Goal: Task Accomplishment & Management: Manage account settings

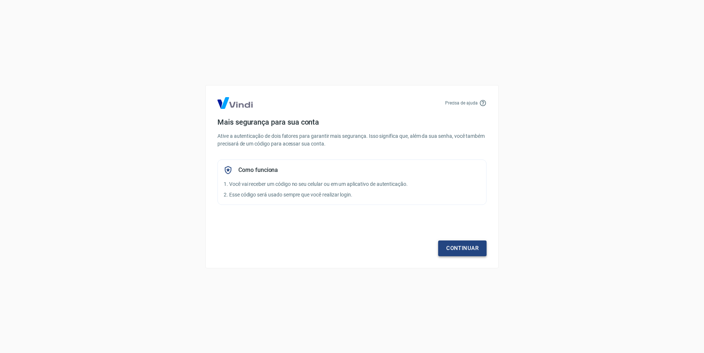
click at [465, 245] on link "Continuar" at bounding box center [462, 247] width 48 height 15
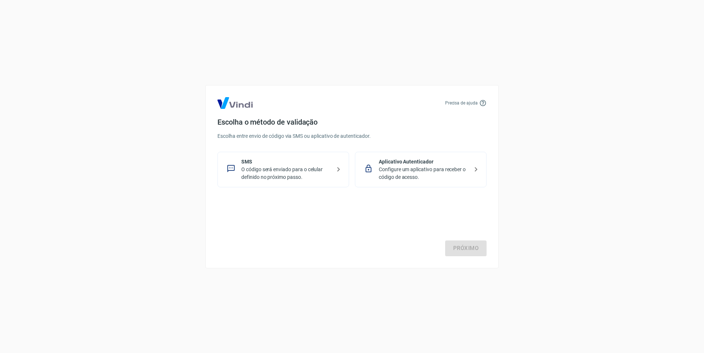
click at [283, 168] on p "O código será enviado para o celular definido no próximo passo." at bounding box center [286, 173] width 90 height 15
click at [466, 253] on link "Próximo" at bounding box center [465, 247] width 41 height 15
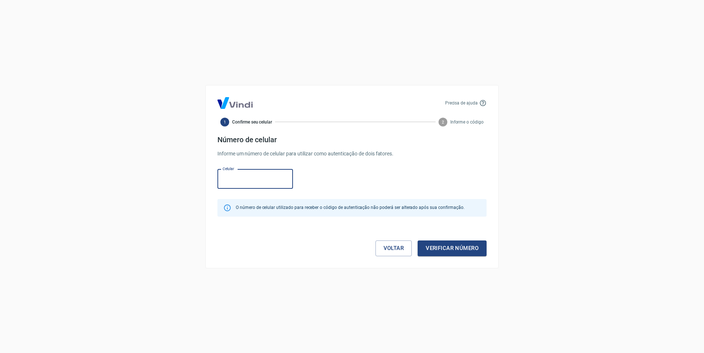
click at [251, 175] on input "Celular" at bounding box center [255, 178] width 76 height 19
type input "[PHONE_NUMBER]"
click at [441, 248] on button "Verificar número" at bounding box center [452, 247] width 69 height 15
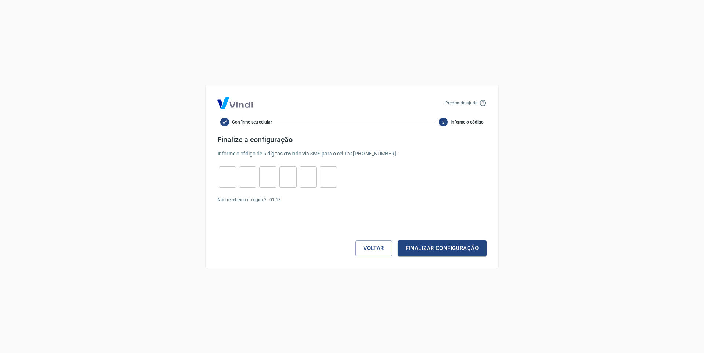
click at [230, 174] on input "tel" at bounding box center [227, 177] width 17 height 16
type input "7"
type input "9"
type input "0"
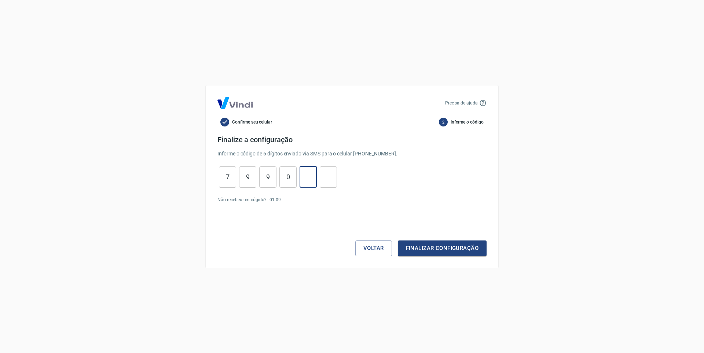
type input "0"
drag, startPoint x: 284, startPoint y: 179, endPoint x: 309, endPoint y: 180, distance: 24.6
click at [309, 180] on div "7 ​ 9 ​ 9 ​ 0 ​ 0 ​ 0 ​" at bounding box center [277, 176] width 121 height 21
drag, startPoint x: 303, startPoint y: 178, endPoint x: 319, endPoint y: 180, distance: 15.9
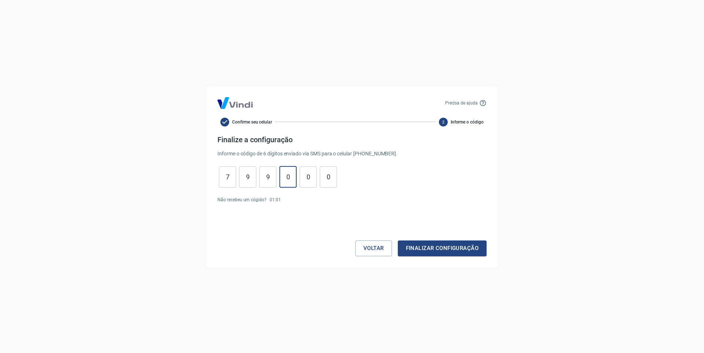
click at [318, 179] on div "7 ​ 9 ​ 9 ​ 0 ​ 0 ​ 0 ​" at bounding box center [277, 176] width 121 height 21
type input "1"
type input "2"
click at [427, 243] on button "Finalizar configuração" at bounding box center [442, 247] width 89 height 15
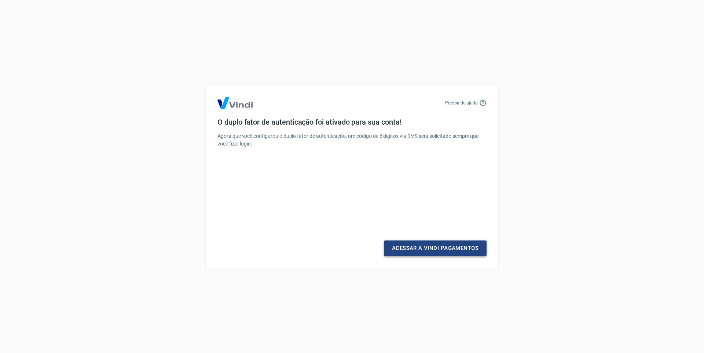
click at [464, 252] on link "Acessar a Vindi Pagamentos" at bounding box center [435, 247] width 103 height 15
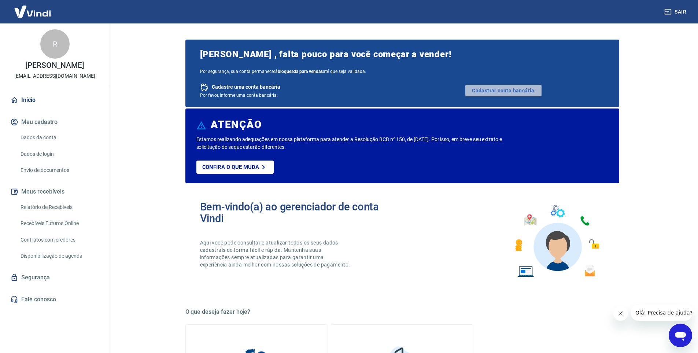
click at [489, 92] on link "Cadastrar conta bancária" at bounding box center [504, 91] width 76 height 12
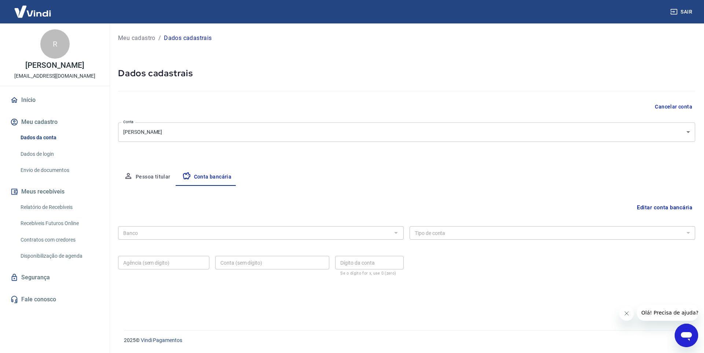
click at [135, 180] on button "Pessoa titular" at bounding box center [147, 177] width 58 height 18
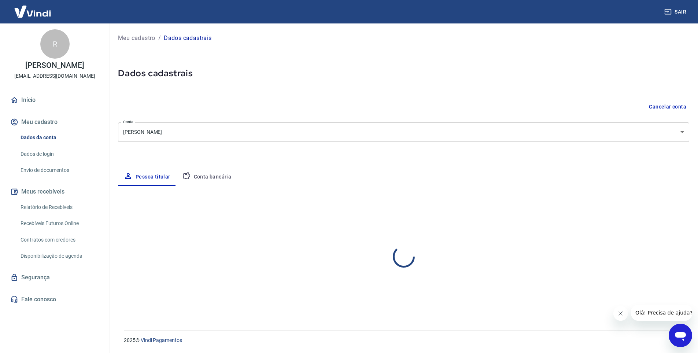
select select "SP"
select select "business"
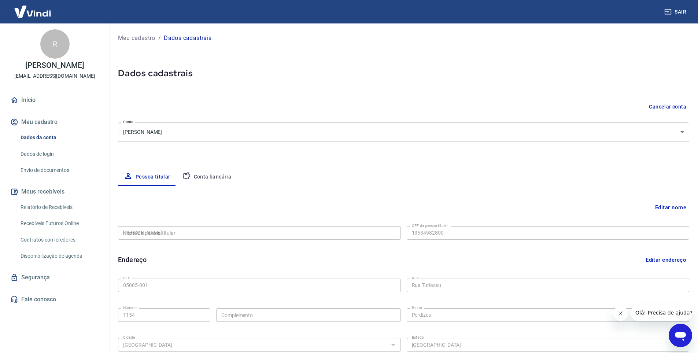
type input "135.349.828-00"
click at [202, 176] on button "Conta bancária" at bounding box center [206, 177] width 61 height 18
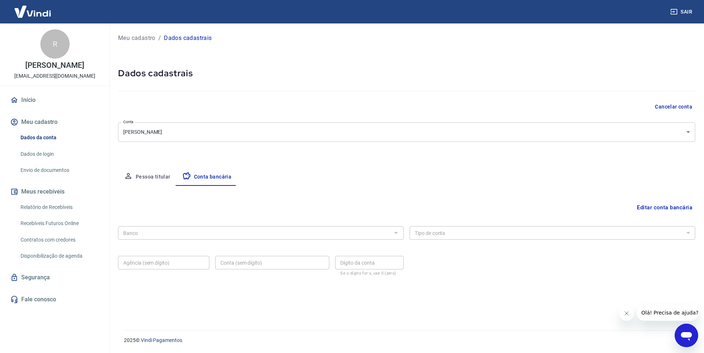
drag, startPoint x: 118, startPoint y: 224, endPoint x: 555, endPoint y: 324, distance: 448.4
click at [555, 324] on main "Meu cadastro / Dados cadastrais Dados cadastrais Cancelar conta Conta Rogerio d…" at bounding box center [405, 188] width 598 height 330
click at [646, 206] on button "Editar conta bancária" at bounding box center [664, 208] width 61 height 14
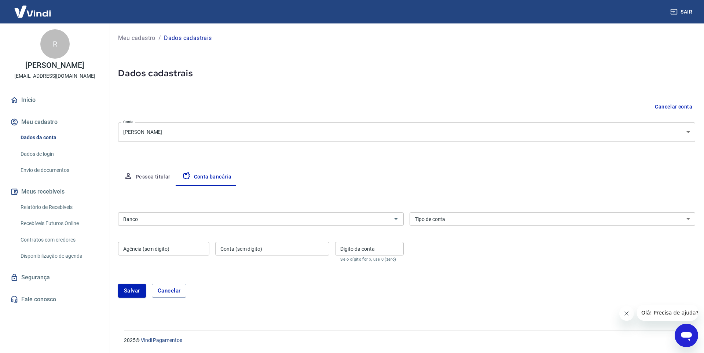
click at [198, 220] on input "Banco" at bounding box center [254, 218] width 269 height 9
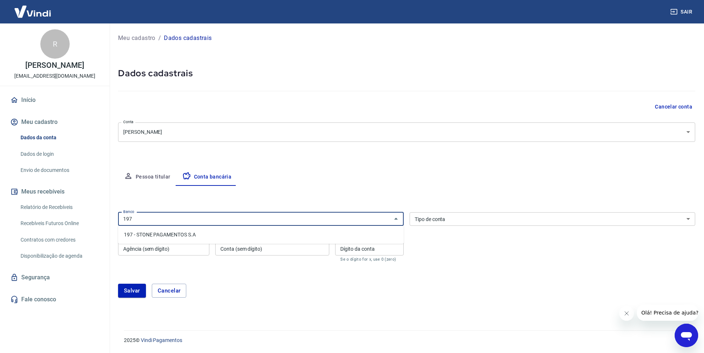
click at [218, 233] on li "197 - STONE PAGAMENTOS S.A" at bounding box center [261, 235] width 286 height 12
type input "197 - STONE PAGAMENTOS S.A"
click at [440, 221] on select "Conta Corrente Conta Poupança" at bounding box center [552, 219] width 286 height 14
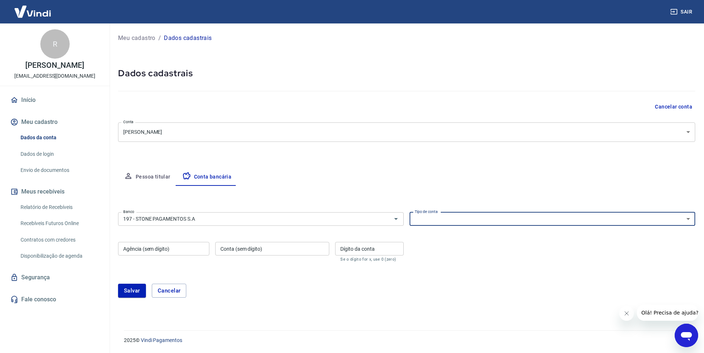
select select "1"
click at [163, 251] on input "Agência (sem dígito)" at bounding box center [163, 249] width 91 height 14
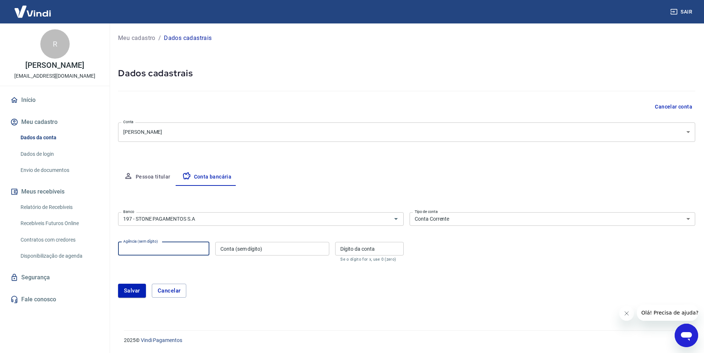
paste input "0001"
type input "0001"
click at [300, 251] on input "Conta (sem dígito)" at bounding box center [272, 249] width 114 height 14
paste input "977298"
type input "977298"
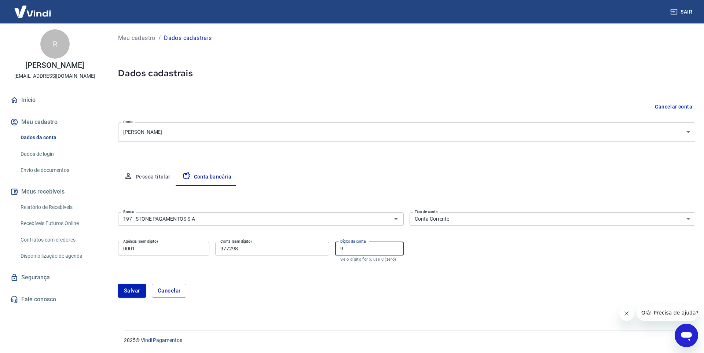
type input "9"
click at [135, 286] on button "Salvar" at bounding box center [132, 291] width 28 height 14
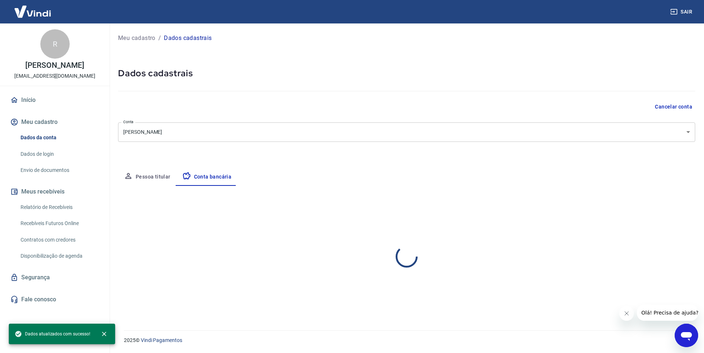
select select "1"
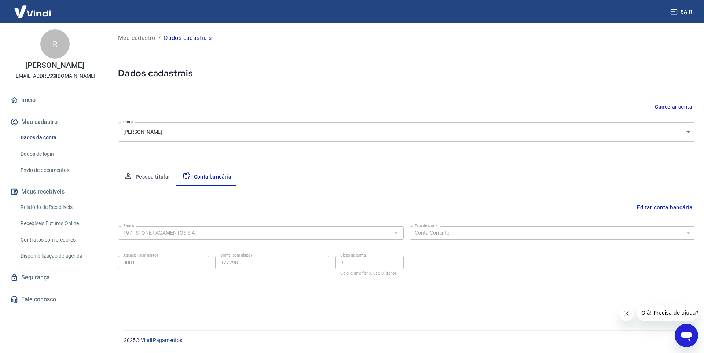
click at [45, 98] on link "Início" at bounding box center [55, 100] width 92 height 16
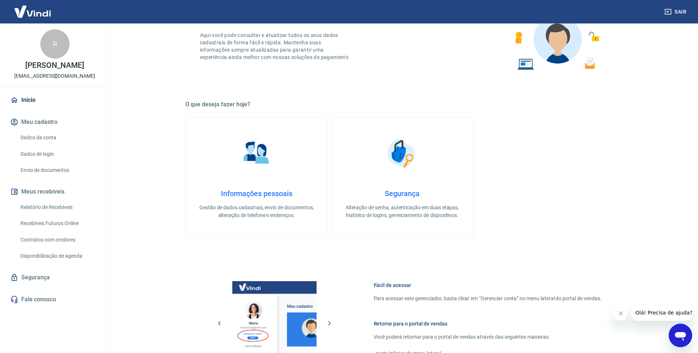
scroll to position [174, 0]
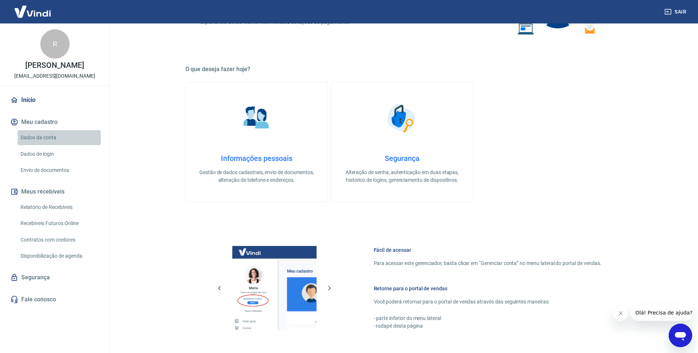
click at [75, 134] on link "Dados da conta" at bounding box center [59, 137] width 83 height 15
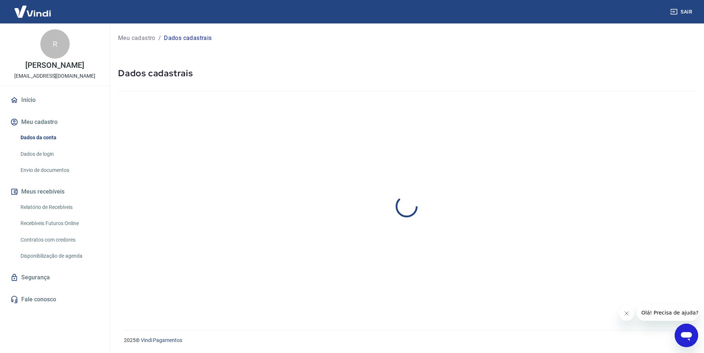
select select "SP"
select select "business"
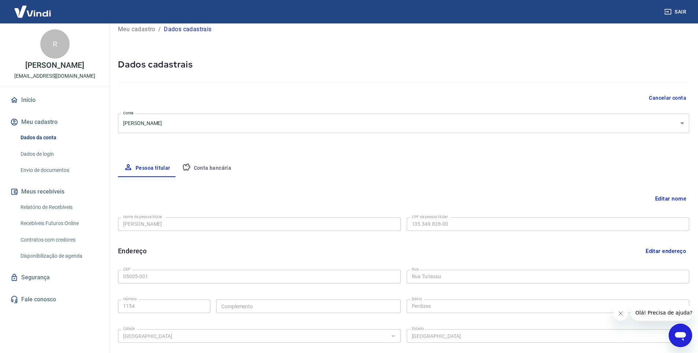
scroll to position [14, 0]
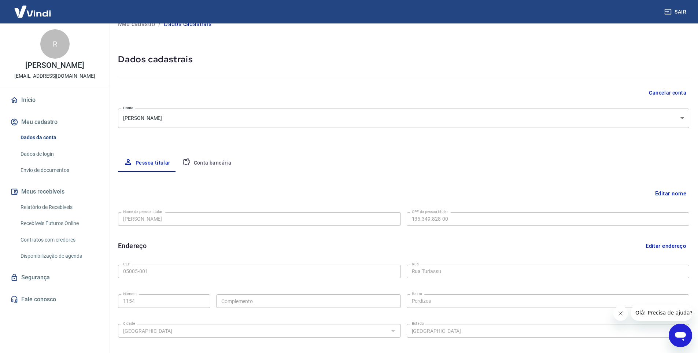
click at [683, 243] on button "Editar endereço" at bounding box center [666, 246] width 47 height 14
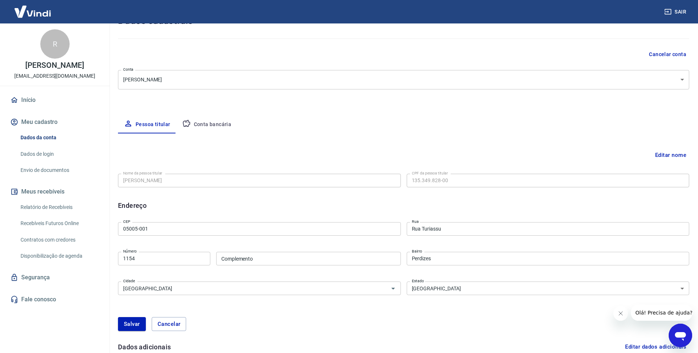
scroll to position [80, 0]
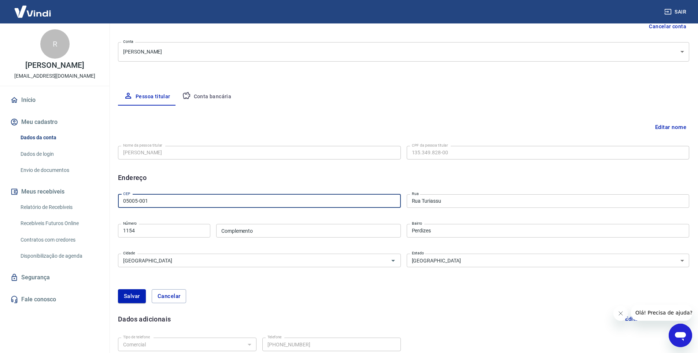
click at [218, 196] on input "05005-001" at bounding box center [259, 201] width 283 height 14
paste input "97729-8"
paste input "05078-080"
type input "05078-080"
click at [259, 170] on form "Nome da pessoa titular Rogerio de Almeida Nunes Nome da pessoa titular CPF da p…" at bounding box center [404, 158] width 572 height 30
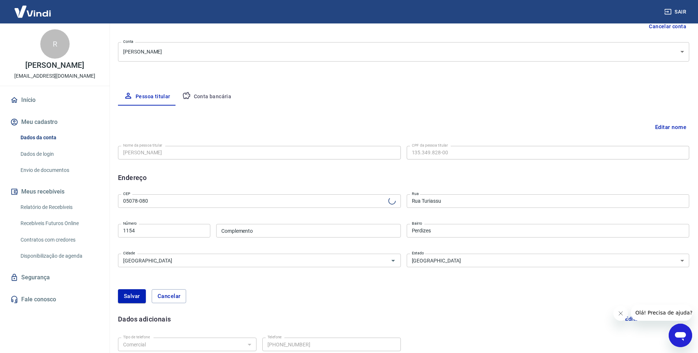
type input "Rua Barão de Itaúna"
type input "Lapa"
drag, startPoint x: 183, startPoint y: 229, endPoint x: 123, endPoint y: 222, distance: 60.2
click at [123, 224] on div "Número 1154 Número" at bounding box center [164, 231] width 92 height 14
type input "434"
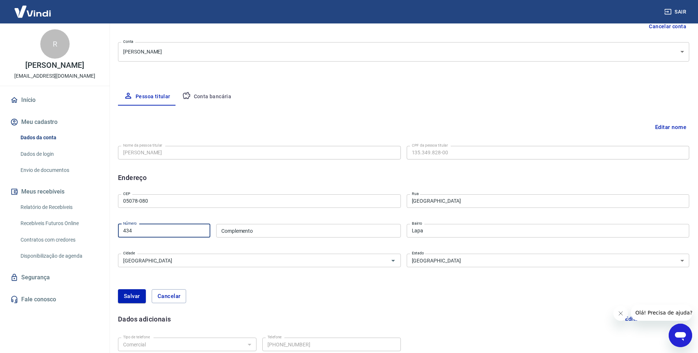
click at [133, 298] on button "Salvar" at bounding box center [132, 296] width 28 height 14
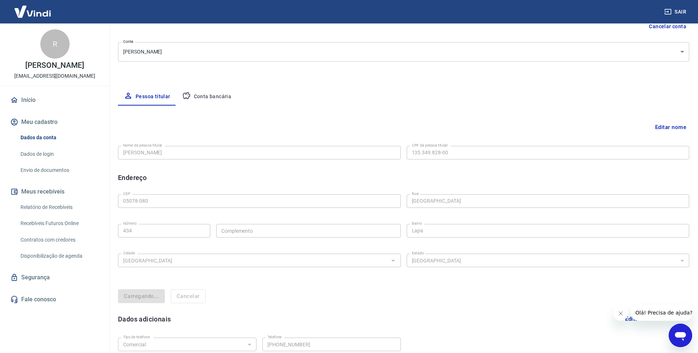
select select "SP"
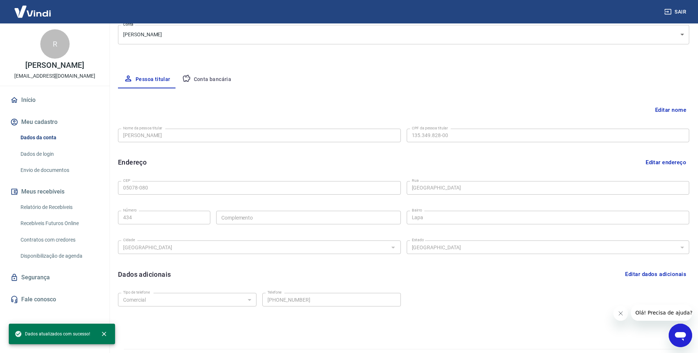
scroll to position [116, 0]
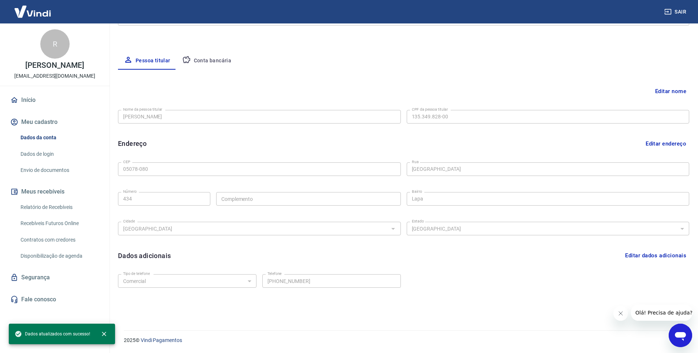
click at [64, 152] on link "Dados de login" at bounding box center [59, 154] width 83 height 15
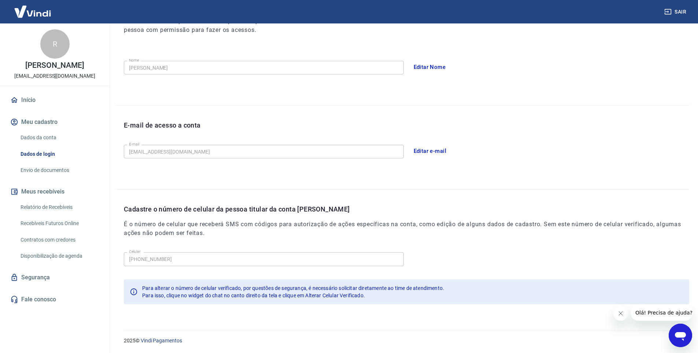
scroll to position [117, 0]
click at [83, 174] on link "Envio de documentos" at bounding box center [59, 170] width 83 height 15
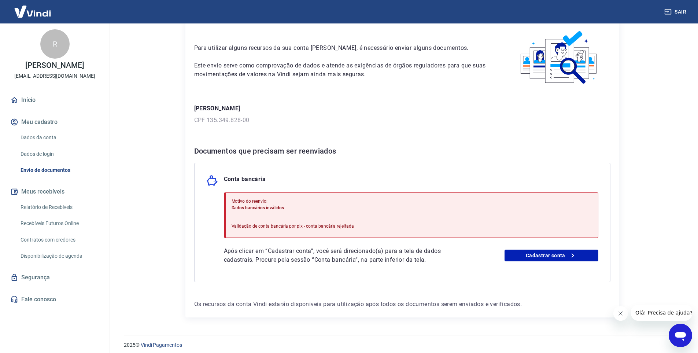
scroll to position [37, 0]
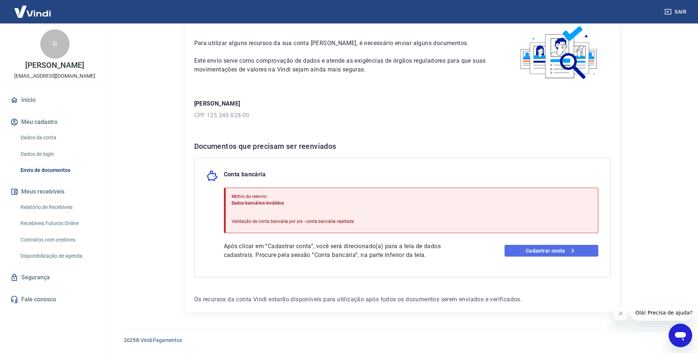
click at [562, 254] on link "Cadastrar conta" at bounding box center [552, 251] width 94 height 12
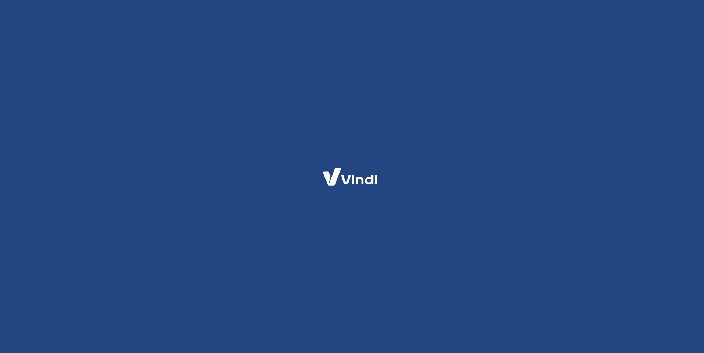
select select "SP"
select select "business"
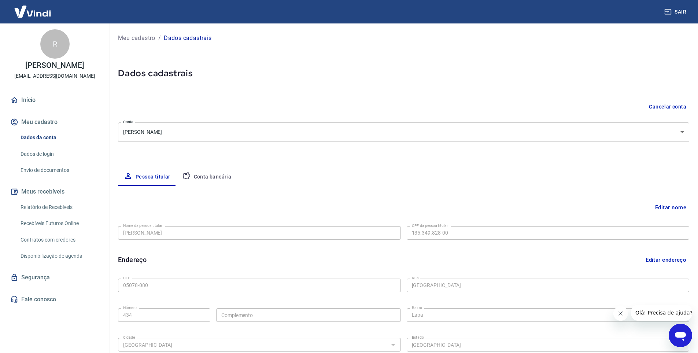
scroll to position [116, 0]
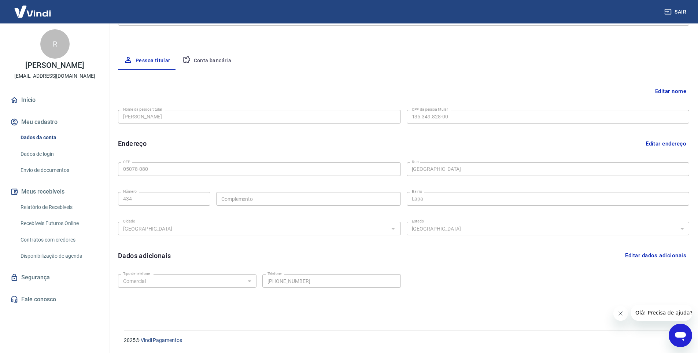
click at [208, 62] on button "Conta bancária" at bounding box center [206, 61] width 61 height 18
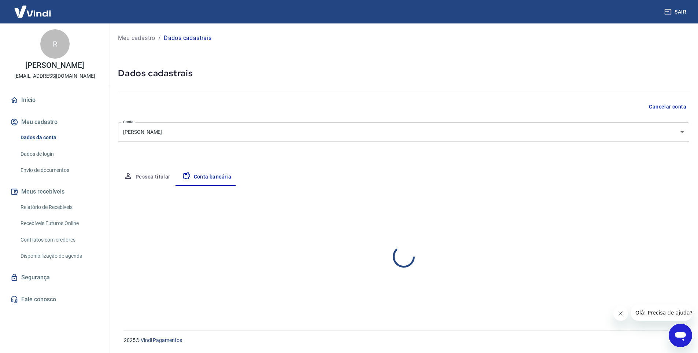
scroll to position [0, 0]
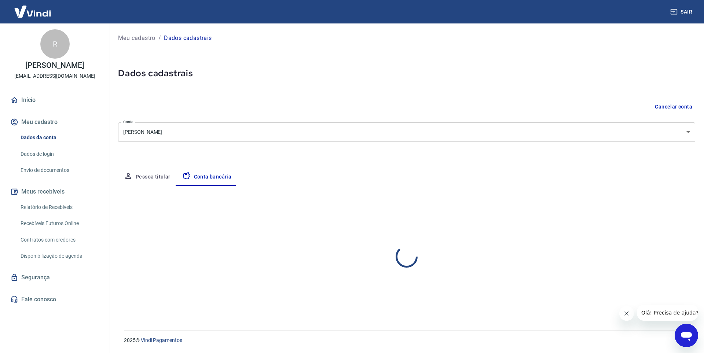
select select "1"
click at [60, 171] on link "Envio de documentos" at bounding box center [59, 170] width 83 height 15
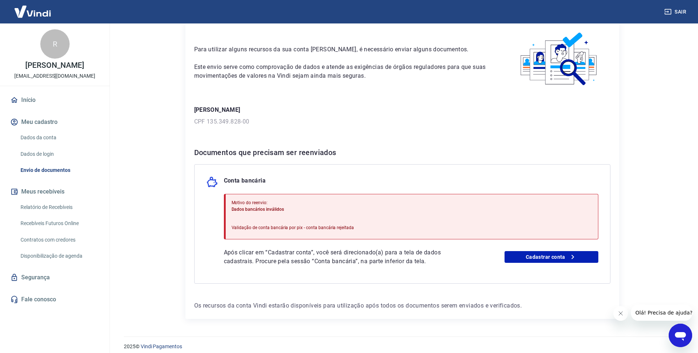
scroll to position [37, 0]
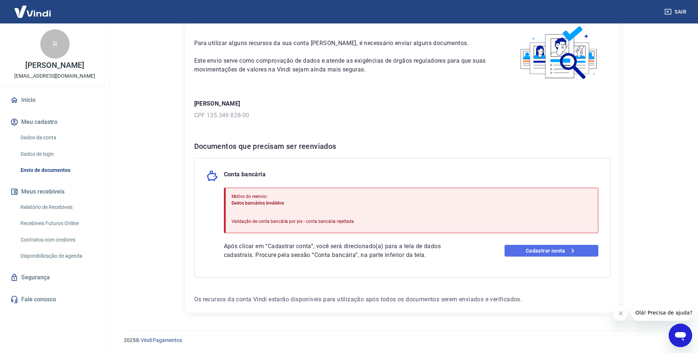
click at [563, 253] on link "Cadastrar conta" at bounding box center [552, 251] width 94 height 12
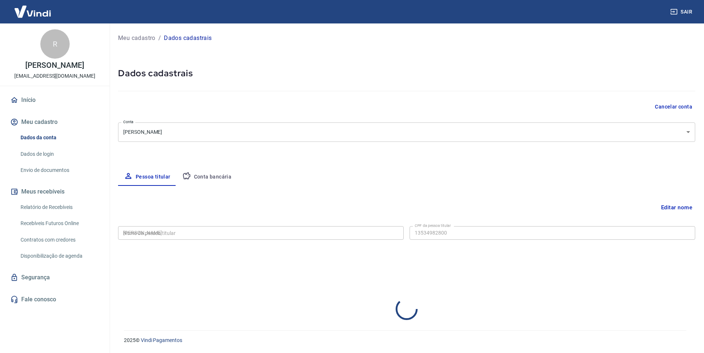
type input "135.349.828-00"
select select "SP"
select select "business"
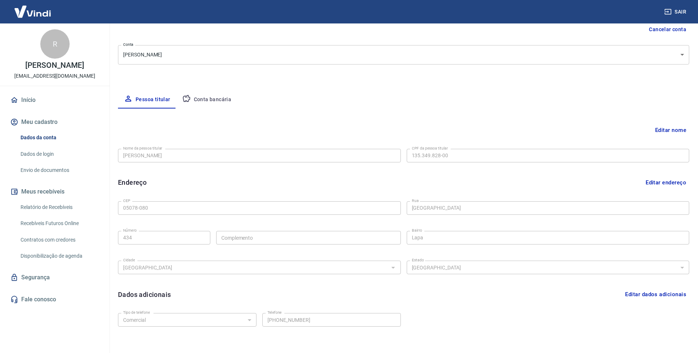
scroll to position [116, 0]
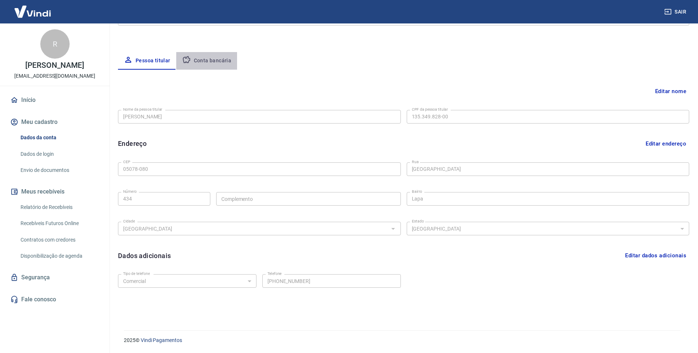
click at [221, 60] on button "Conta bancária" at bounding box center [206, 61] width 61 height 18
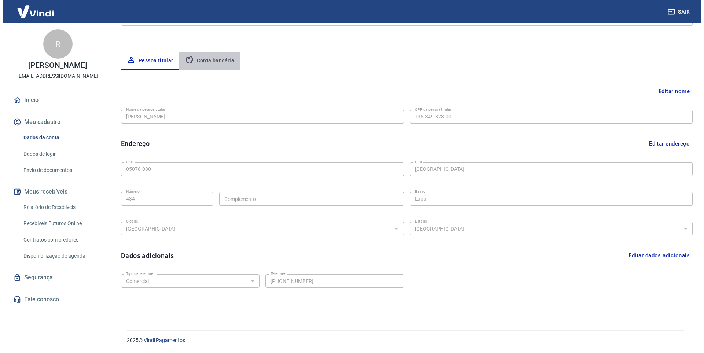
scroll to position [0, 0]
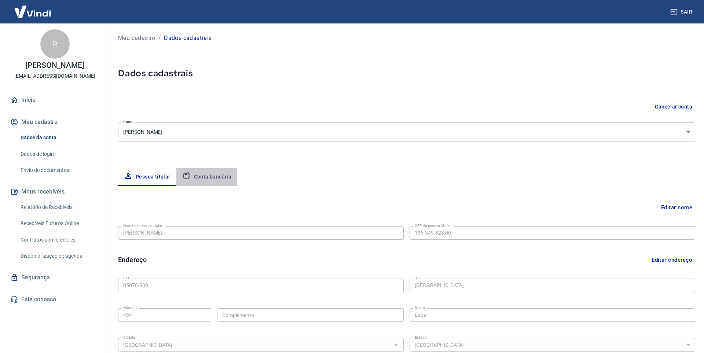
select select "1"
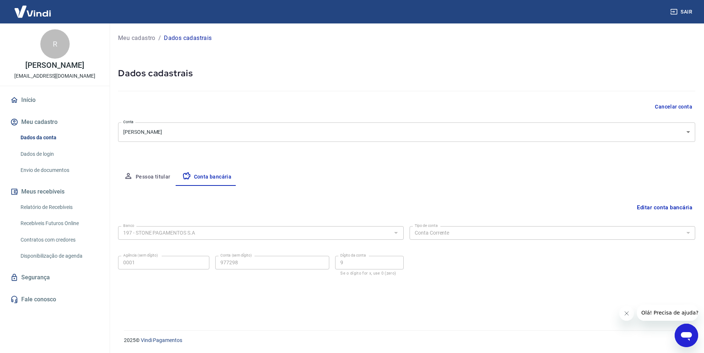
click at [81, 211] on link "Relatório de Recebíveis" at bounding box center [59, 207] width 83 height 15
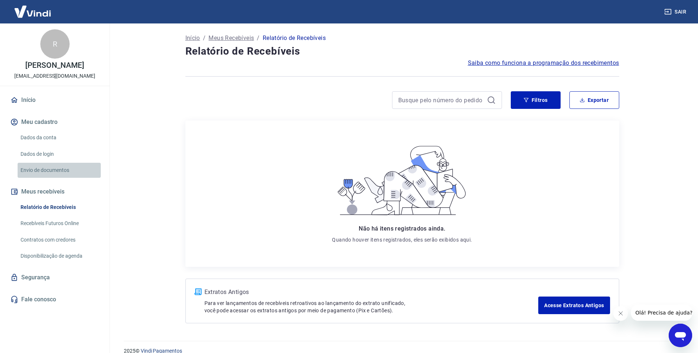
click at [59, 171] on link "Envio de documentos" at bounding box center [59, 170] width 83 height 15
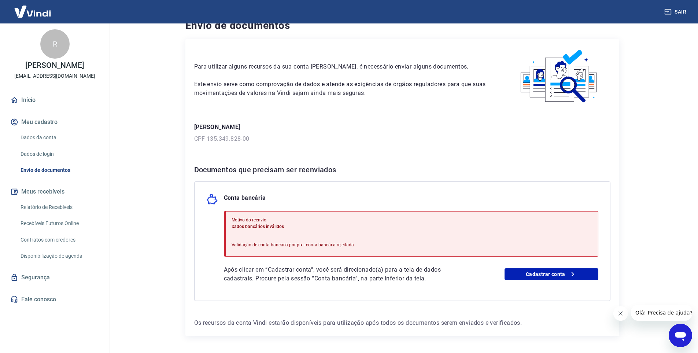
scroll to position [37, 0]
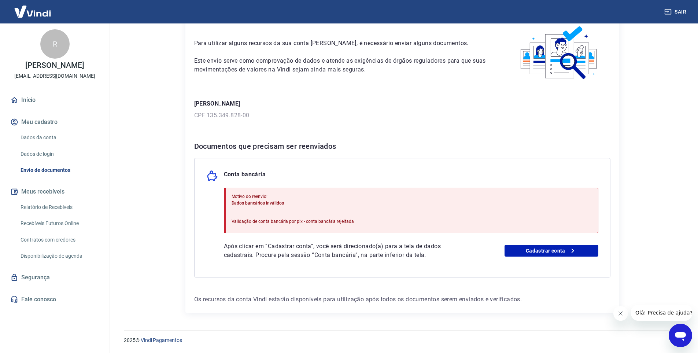
click at [670, 328] on div "2025 © Vindi Pagamentos" at bounding box center [402, 337] width 574 height 32
click at [675, 330] on icon "Abrir janela de mensagens" at bounding box center [680, 335] width 13 height 13
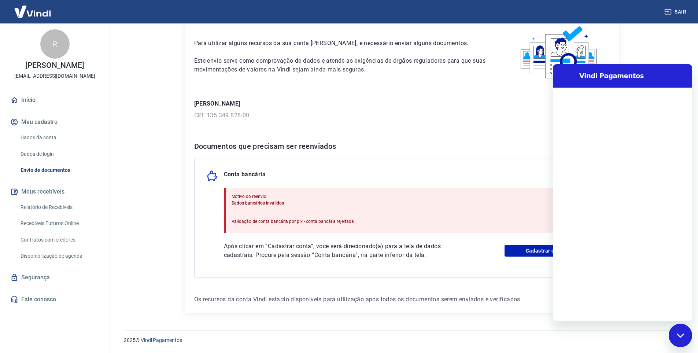
scroll to position [0, 0]
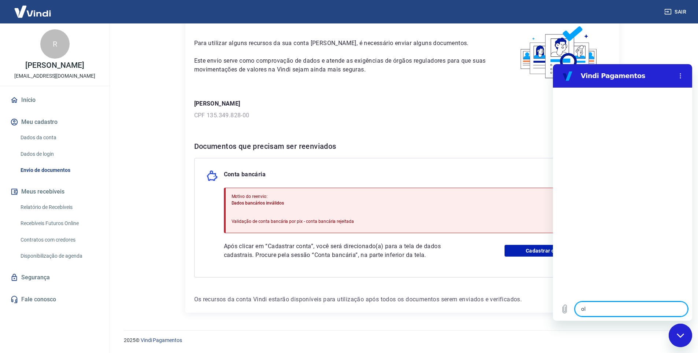
type textarea "ola"
type textarea "x"
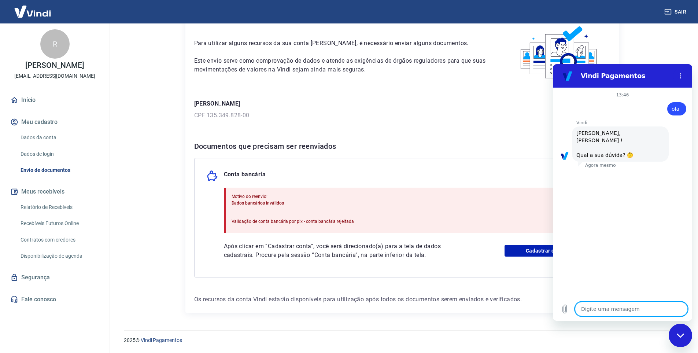
scroll to position [17, 0]
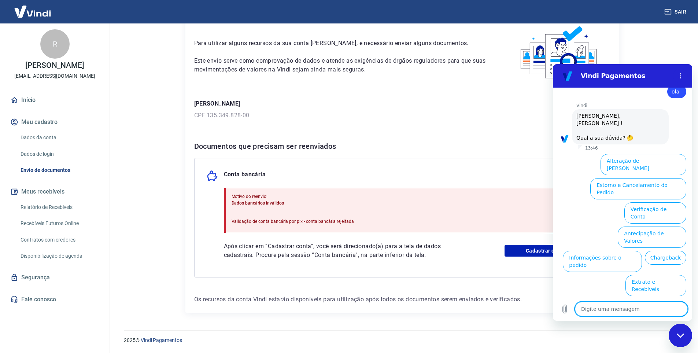
type textarea "x"
click at [611, 309] on textarea at bounding box center [631, 309] width 113 height 15
click at [264, 226] on div "Motivo do reenvio: Dados bancários inválidos Validação de conta bancária por pi…" at bounding box center [293, 210] width 123 height 40
drag, startPoint x: 233, startPoint y: 221, endPoint x: 364, endPoint y: 224, distance: 131.3
click at [368, 228] on div "Motivo do reenvio: Dados bancários inválidos Validação de conta bancária por pi…" at bounding box center [411, 210] width 375 height 45
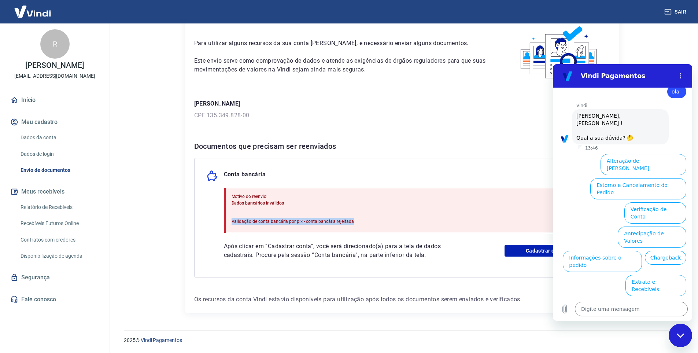
drag, startPoint x: 363, startPoint y: 222, endPoint x: 228, endPoint y: 220, distance: 135.3
click at [228, 220] on div "Motivo do reenvio: Dados bancários inválidos Validação de conta bancária por pi…" at bounding box center [411, 210] width 375 height 45
copy p "Validação de conta bancária por pix - conta bancária rejeitada"
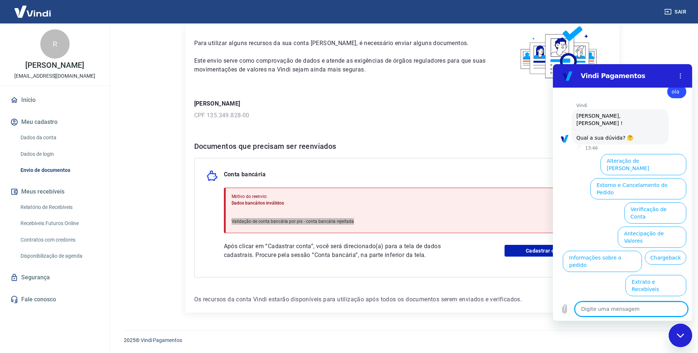
click at [602, 309] on textarea at bounding box center [631, 309] width 113 height 15
paste textarea "Validação de conta bancária por pix - conta bancária rejeitada"
type textarea "Validação de conta bancária por pix - conta bancária rejeitada"
type textarea "x"
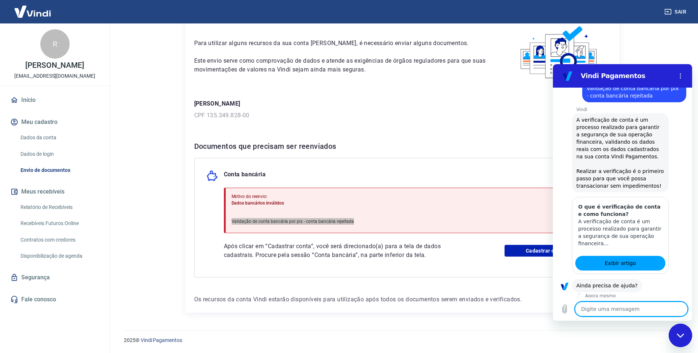
scroll to position [97, 0]
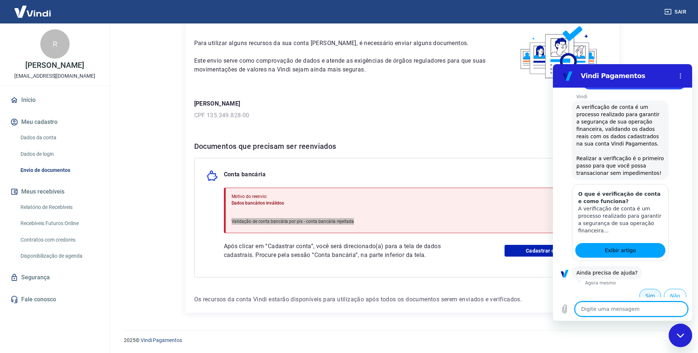
click at [652, 290] on button "Sim" at bounding box center [651, 296] width 22 height 14
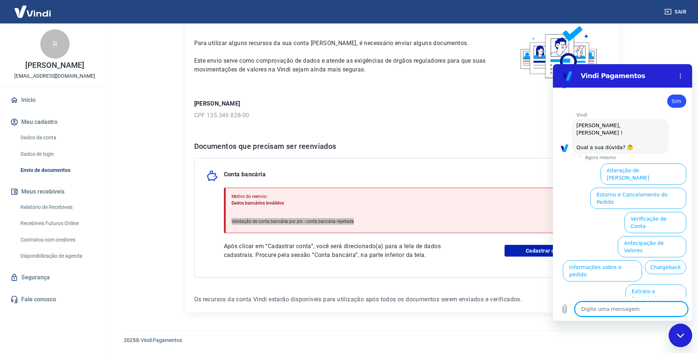
scroll to position [289, 0]
type textarea "x"
click at [638, 310] on textarea at bounding box center [631, 309] width 113 height 15
click at [662, 311] on textarea at bounding box center [631, 309] width 113 height 15
type textarea "f"
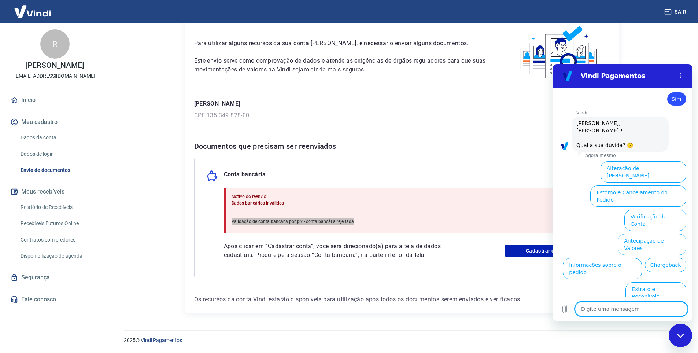
type textarea "x"
type textarea "fa"
type textarea "x"
type textarea "fal"
type textarea "x"
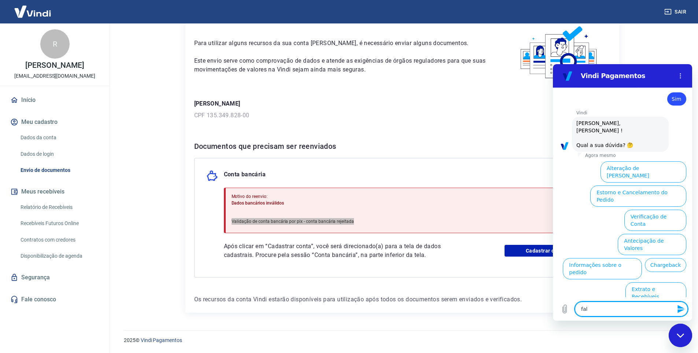
type textarea "fala"
type textarea "x"
type textarea "falar"
type textarea "x"
type textarea "falar"
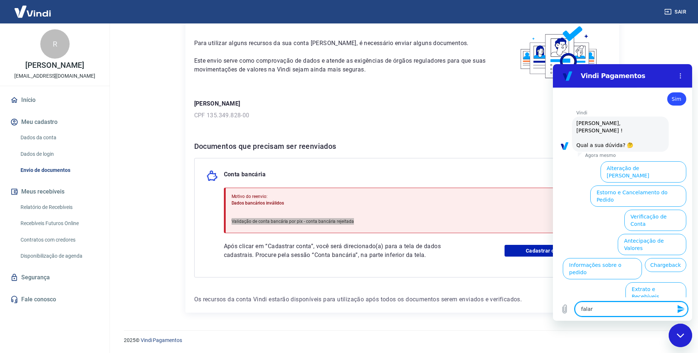
type textarea "x"
type textarea "falar c"
type textarea "x"
type textarea "falar co"
type textarea "x"
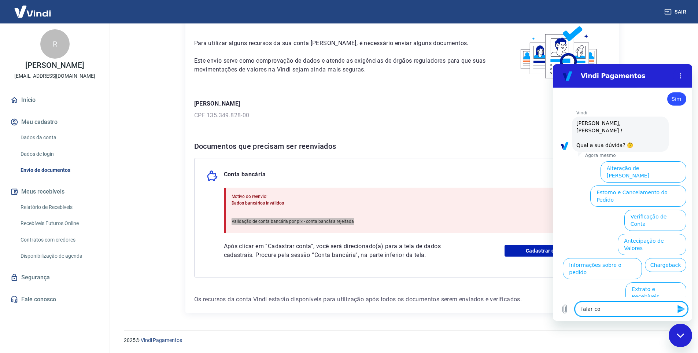
type textarea "falar com"
type textarea "x"
type textarea "falar com"
type textarea "x"
type textarea "falar com a"
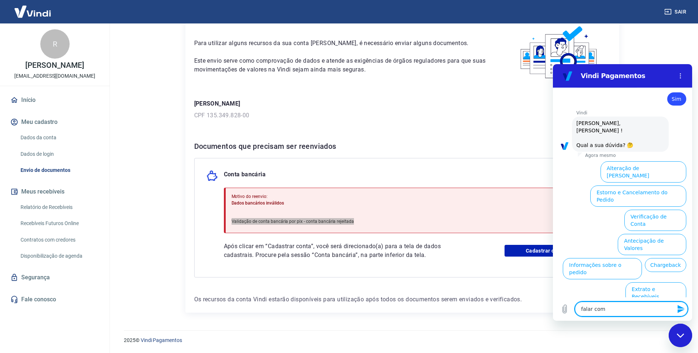
type textarea "x"
type textarea "falar com at"
type textarea "x"
type textarea "falar com ate"
type textarea "x"
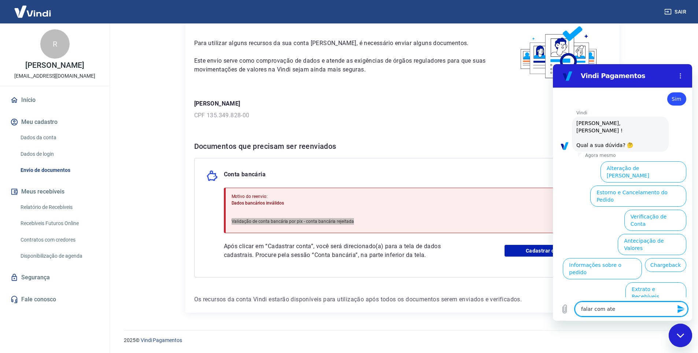
type textarea "falar com aten"
type textarea "x"
type textarea "falar com atend"
type textarea "x"
type textarea "falar com atende"
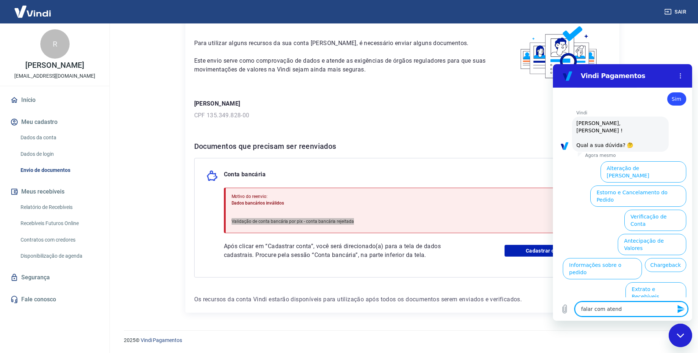
type textarea "x"
type textarea "falar com atenden"
type textarea "x"
type textarea "falar com atendend"
type textarea "x"
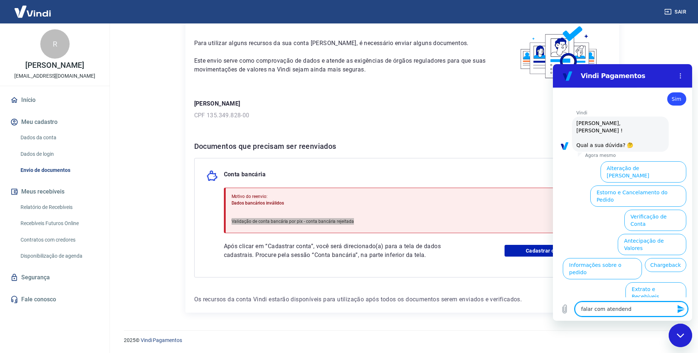
type textarea "falar com atenden"
type textarea "x"
type textarea "falar com atendent"
type textarea "x"
type textarea "falar com atendente"
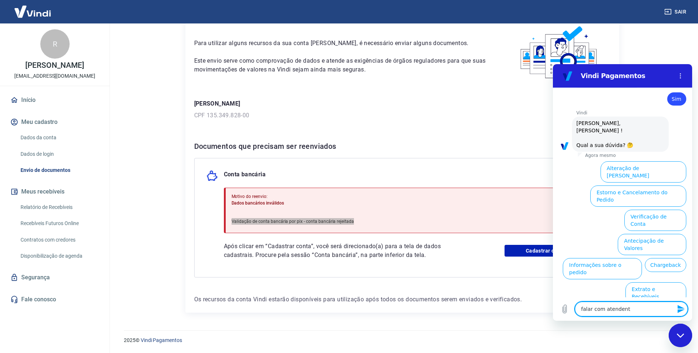
type textarea "x"
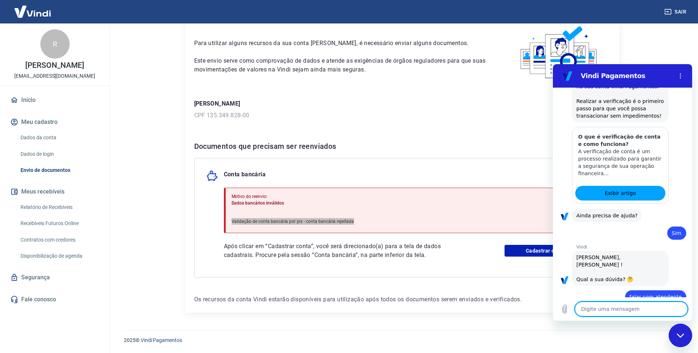
type textarea "x"
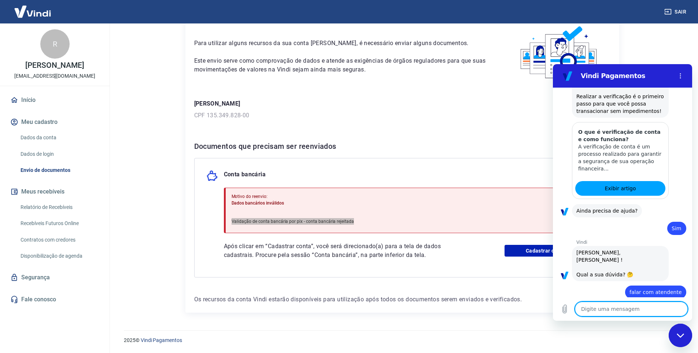
scroll to position [193, 0]
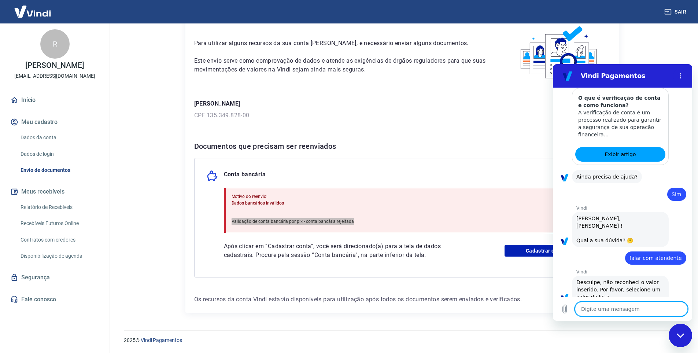
click at [618, 313] on textarea at bounding box center [631, 309] width 113 height 15
click at [619, 313] on textarea at bounding box center [631, 309] width 113 height 15
click at [628, 307] on textarea at bounding box center [631, 309] width 113 height 15
click at [262, 205] on span "Dados bancários inválidos" at bounding box center [258, 203] width 52 height 5
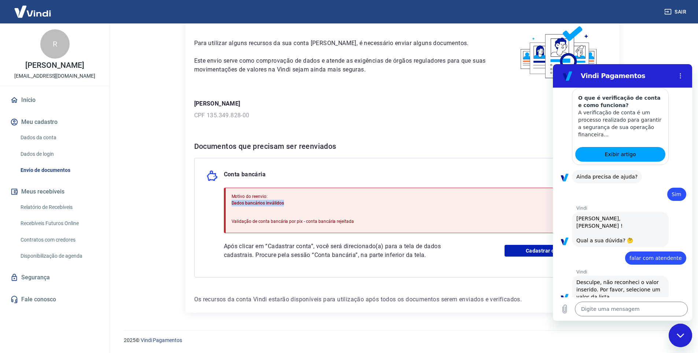
drag, startPoint x: 232, startPoint y: 204, endPoint x: 295, endPoint y: 206, distance: 62.7
click at [295, 206] on p "Dados bancários inválidos" at bounding box center [293, 203] width 123 height 7
copy span "Dados bancários inválidos"
click at [660, 309] on textarea at bounding box center [631, 309] width 113 height 15
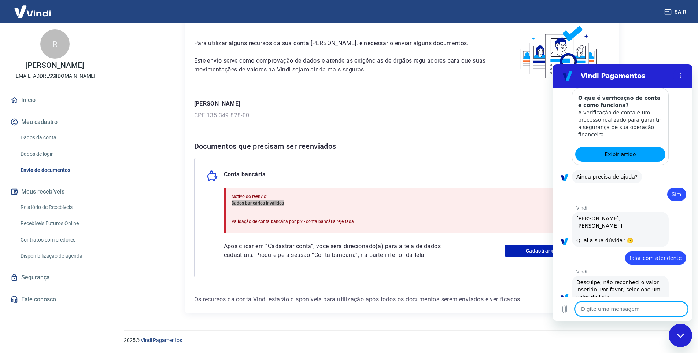
paste textarea "Dados bancários inválidos"
type textarea "Dados bancários inválidos"
type textarea "x"
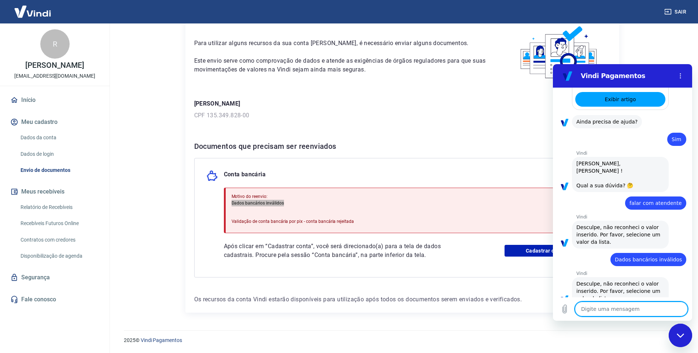
scroll to position [250, 0]
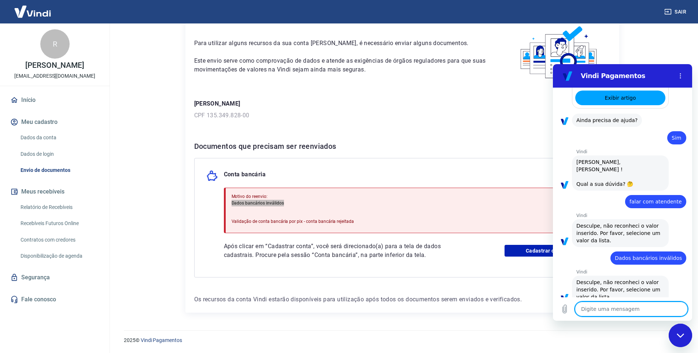
click at [639, 304] on textarea at bounding box center [631, 309] width 113 height 15
click at [631, 308] on textarea at bounding box center [631, 309] width 113 height 15
click at [48, 298] on link "Fale conosco" at bounding box center [55, 299] width 92 height 16
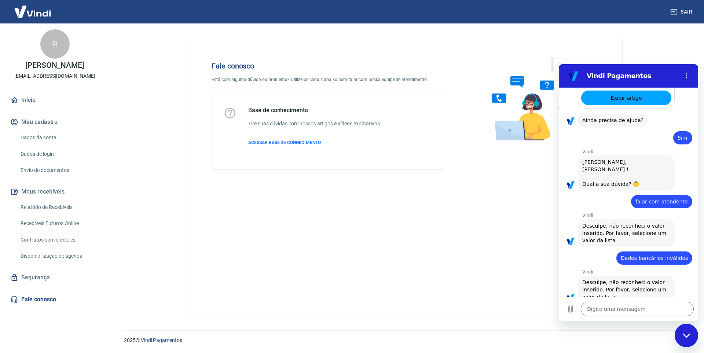
click at [32, 17] on img at bounding box center [33, 11] width 48 height 22
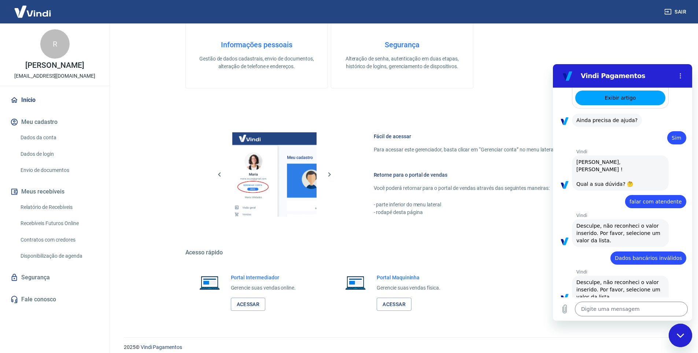
scroll to position [294, 0]
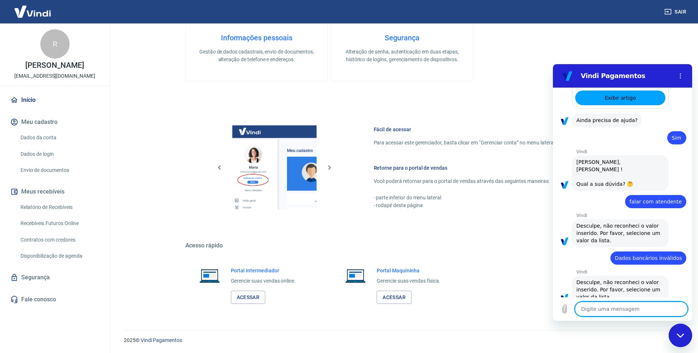
click at [602, 305] on textarea at bounding box center [631, 309] width 113 height 15
click at [685, 332] on div "Fechar janela de mensagens" at bounding box center [681, 335] width 22 height 22
type textarea "x"
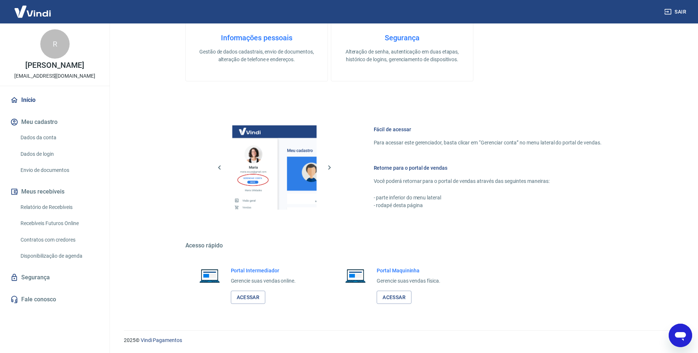
click at [681, 330] on icon "Abrir janela de mensagens" at bounding box center [680, 335] width 13 height 13
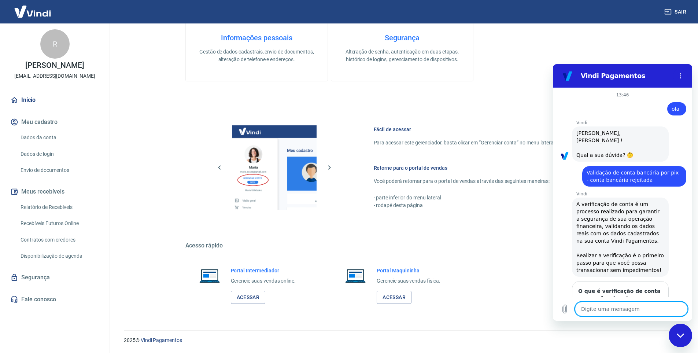
scroll to position [250, 0]
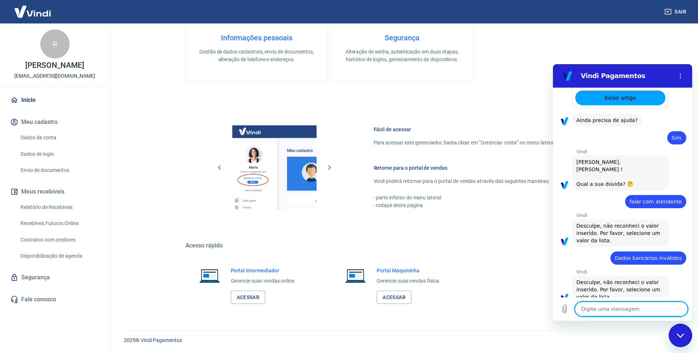
click at [602, 310] on textarea at bounding box center [631, 309] width 113 height 15
type textarea "o"
type textarea "x"
type textarea "ol"
type textarea "x"
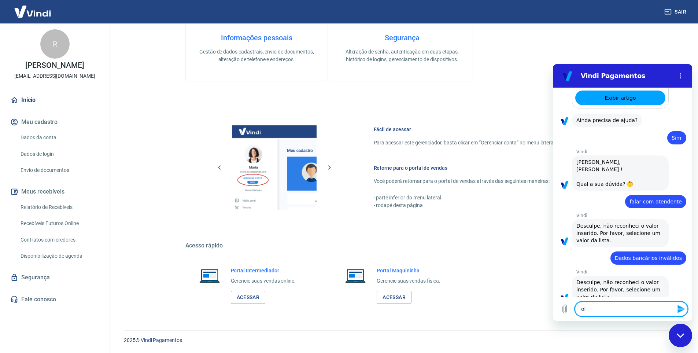
type textarea "ola"
type textarea "x"
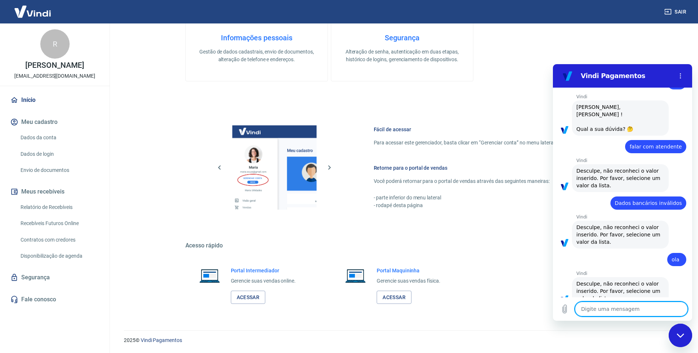
scroll to position [306, 0]
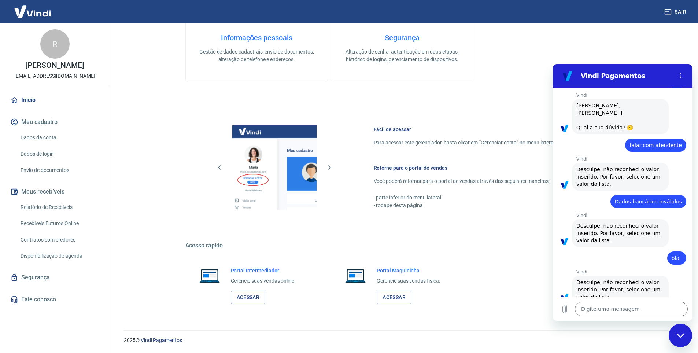
type textarea "x"
